Goal: Task Accomplishment & Management: Use online tool/utility

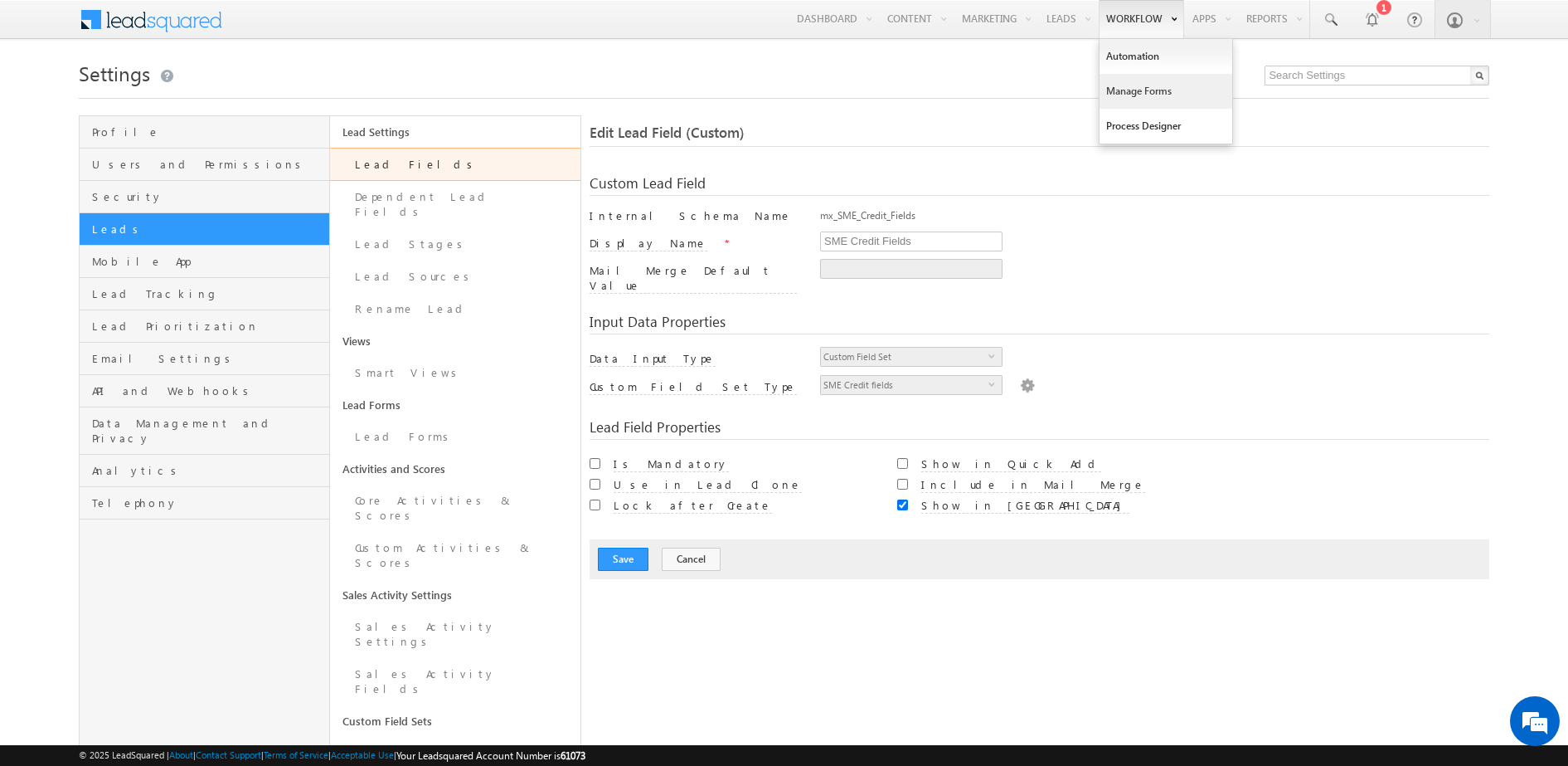
click at [1117, 91] on link "Manage Forms" at bounding box center [1166, 91] width 132 height 35
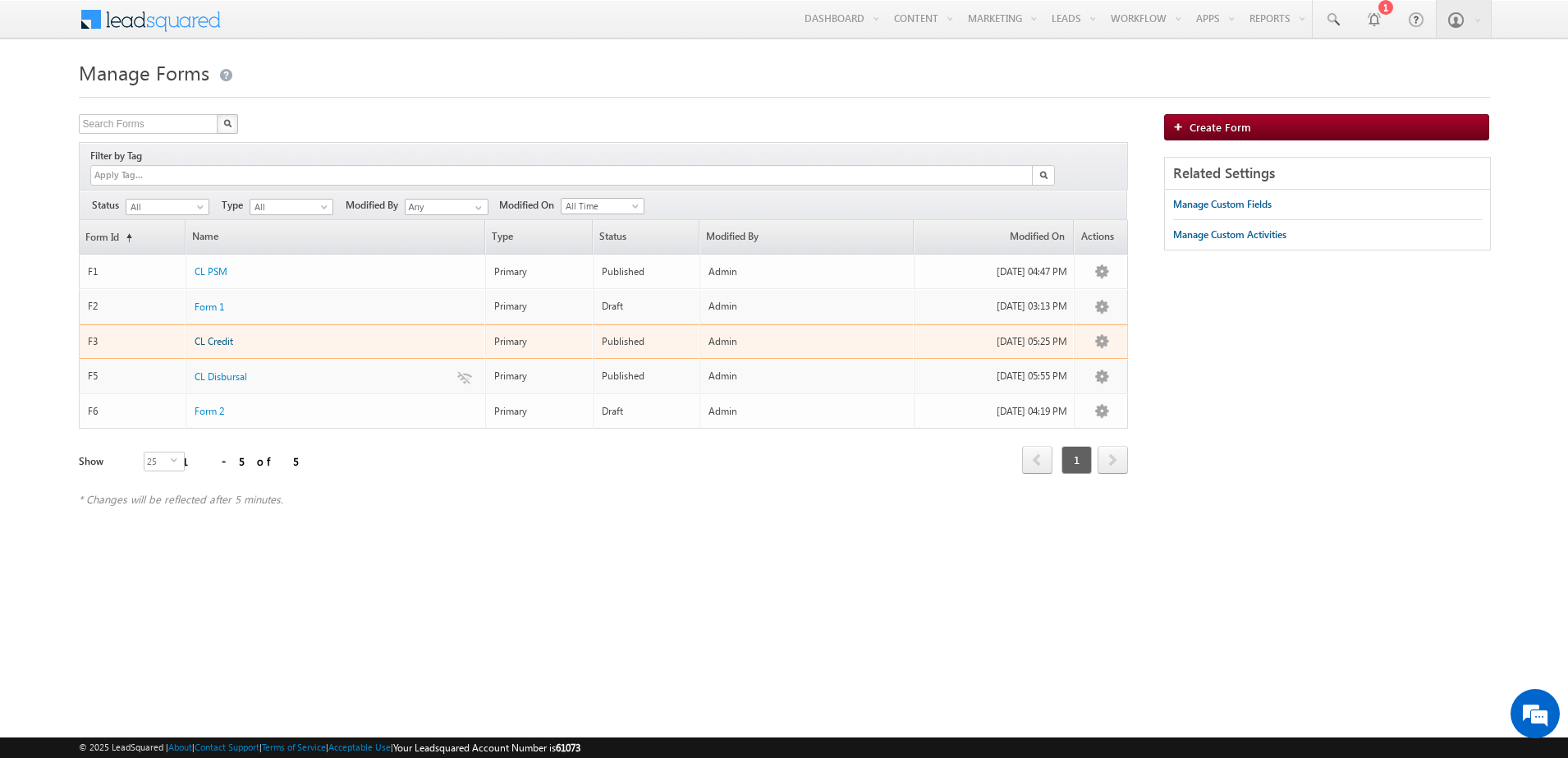
click at [206, 334] on span "CL Credit" at bounding box center [213, 340] width 38 height 13
